Goal: Browse casually: Explore the website without a specific task or goal

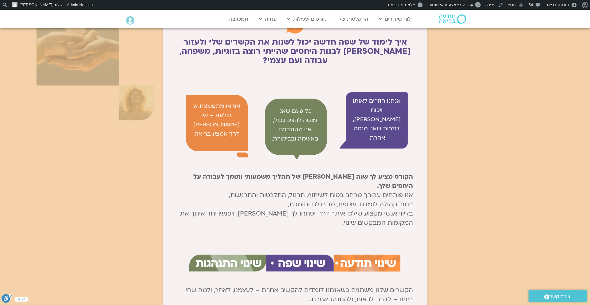
scroll to position [584, 0]
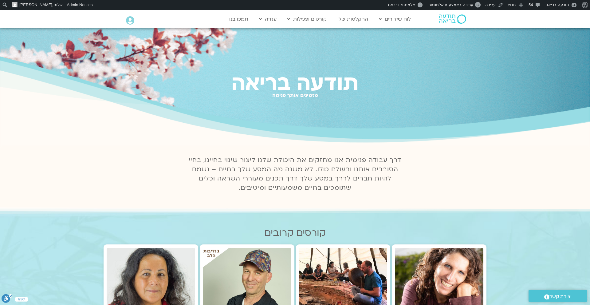
click at [248, 72] on h1 "תודעה בריאה" at bounding box center [295, 83] width 590 height 23
